Goal: Transaction & Acquisition: Purchase product/service

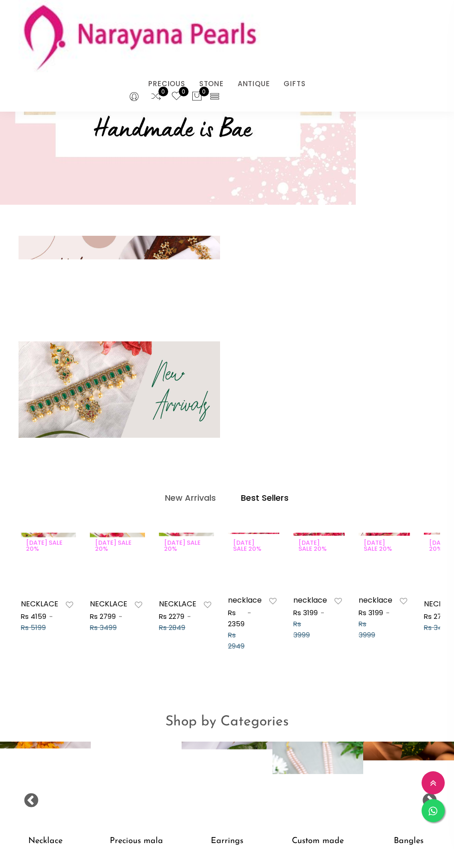
scroll to position [231, 0]
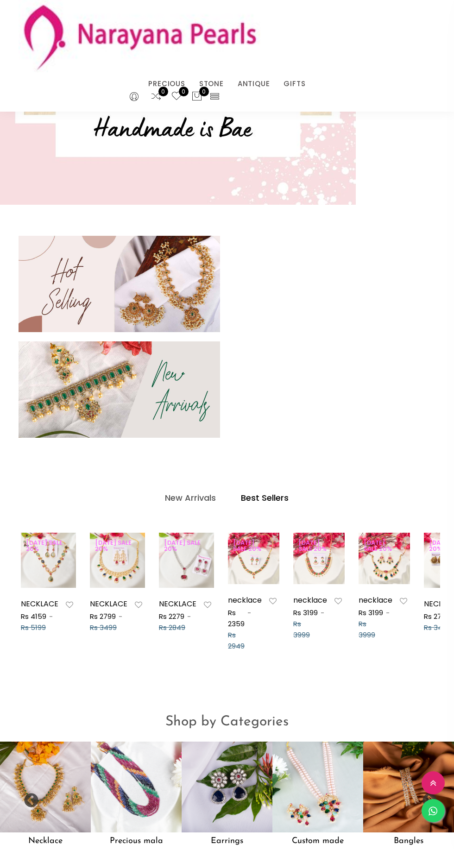
click at [54, 562] on div at bounding box center [48, 559] width 55 height 19
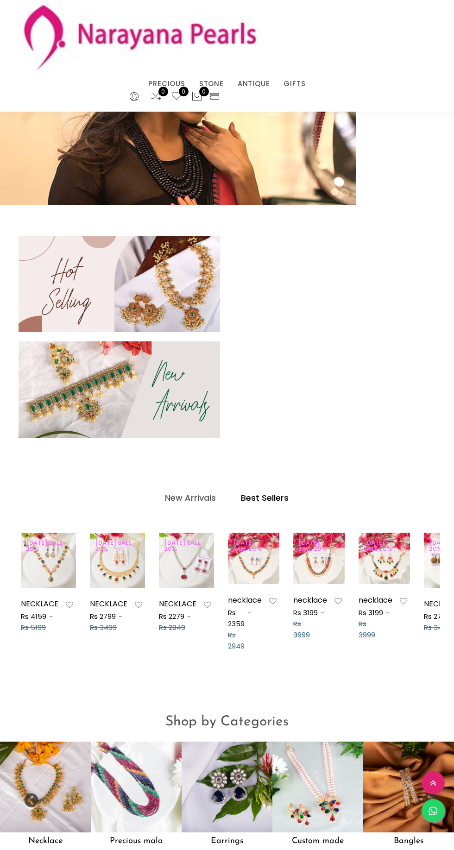
click at [76, 586] on img at bounding box center [103, 559] width 55 height 55
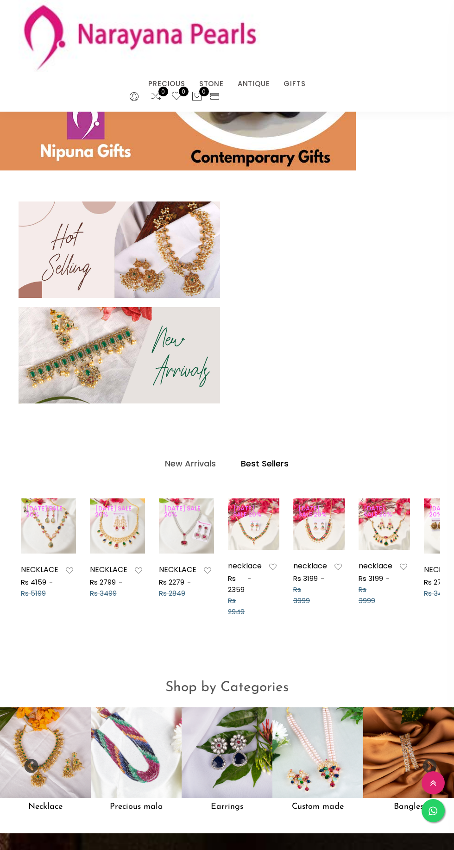
click at [118, 544] on img at bounding box center [117, 525] width 55 height 55
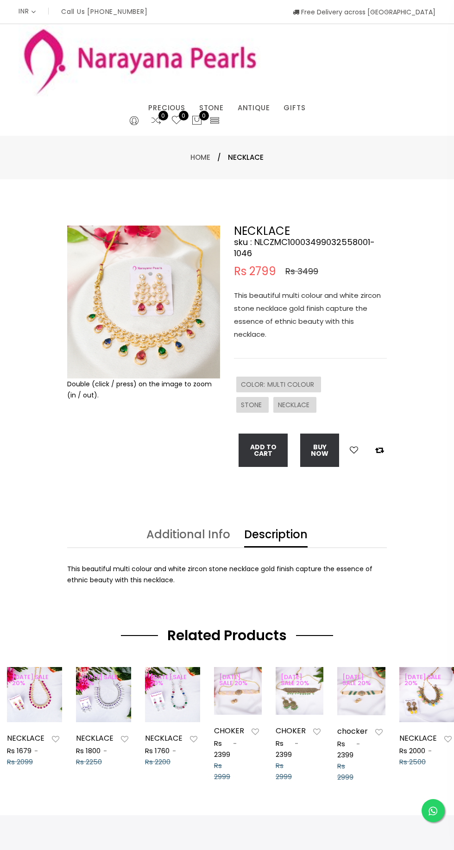
click at [252, 107] on link "ANTIQUE" at bounding box center [254, 108] width 32 height 14
click at [216, 106] on link "STONE" at bounding box center [211, 108] width 25 height 14
click at [175, 107] on link "PRECIOUS" at bounding box center [166, 108] width 37 height 14
click at [184, 119] on link "PRECIOUS MALA" at bounding box center [189, 119] width 79 height 0
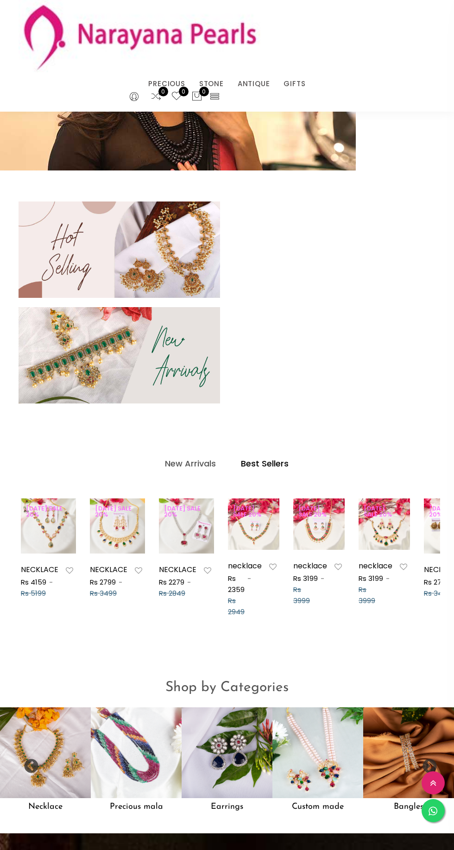
scroll to position [670, 0]
